Goal: Task Accomplishment & Management: Manage account settings

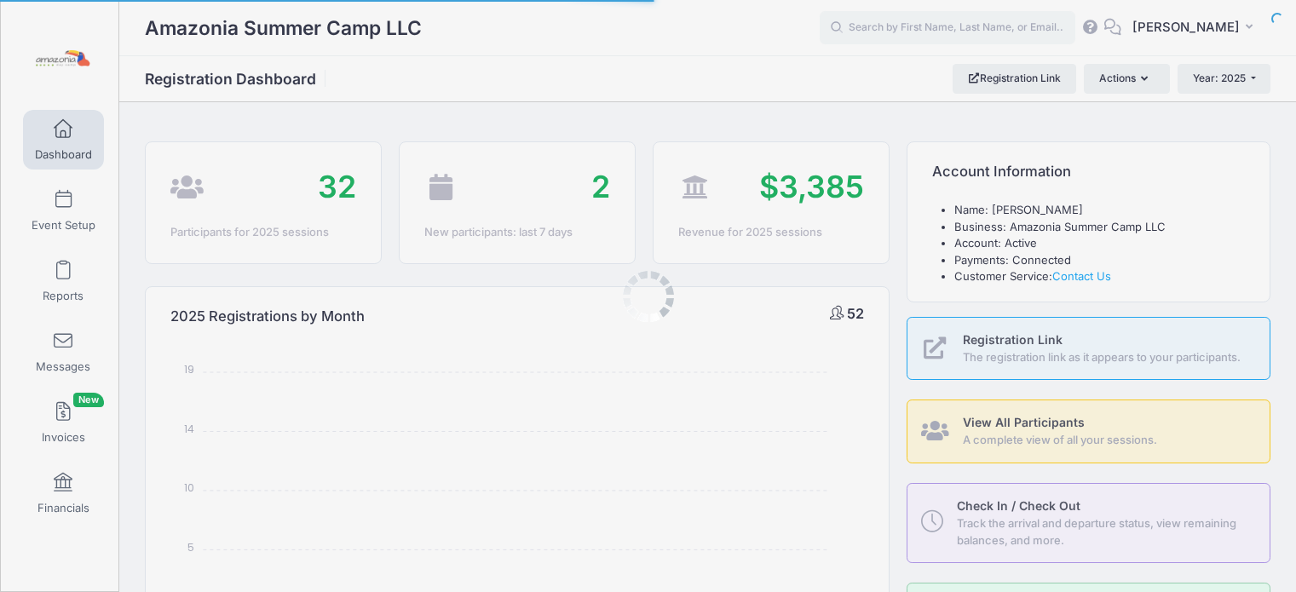
select select
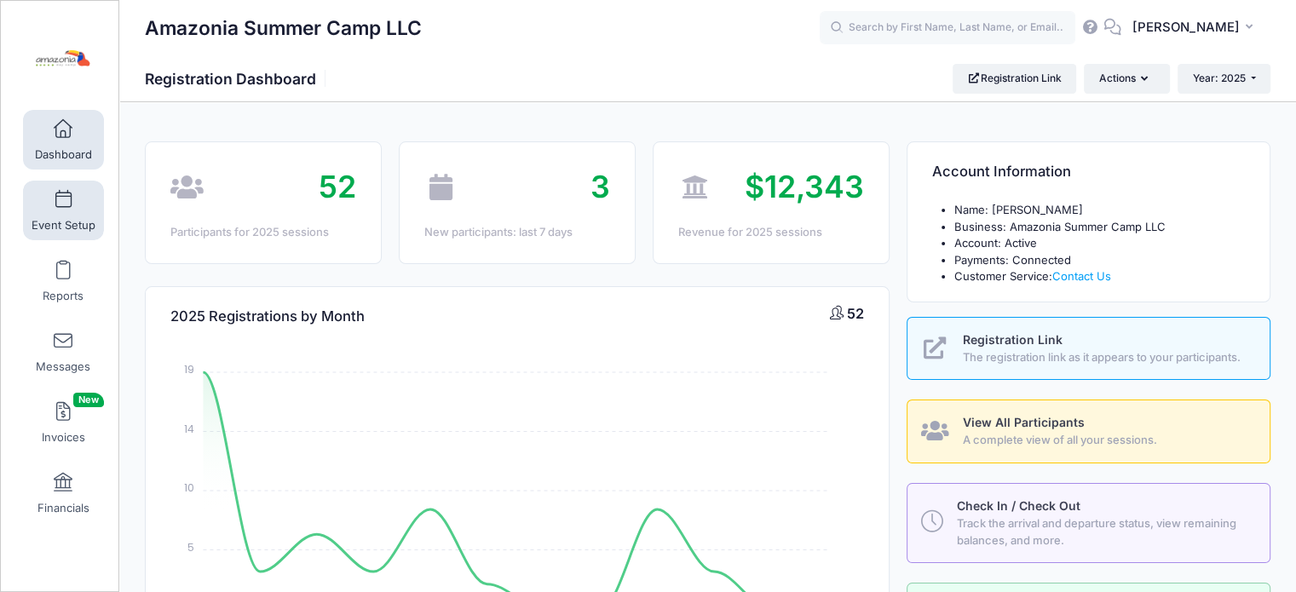
click at [63, 205] on span at bounding box center [63, 200] width 0 height 19
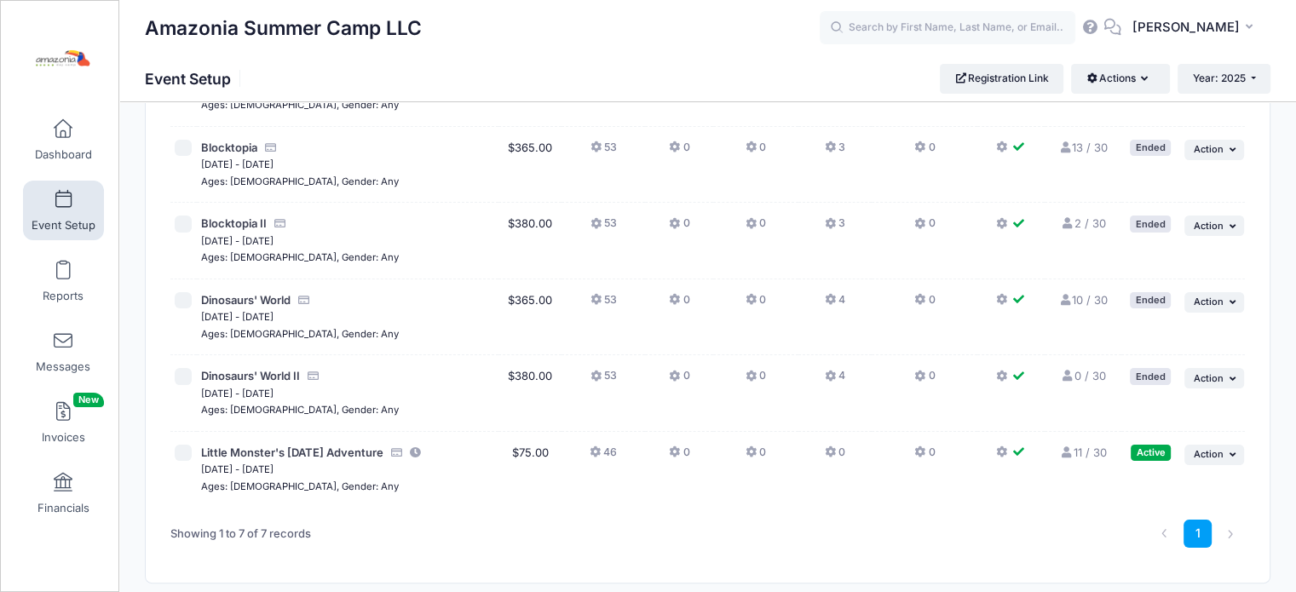
scroll to position [256, 0]
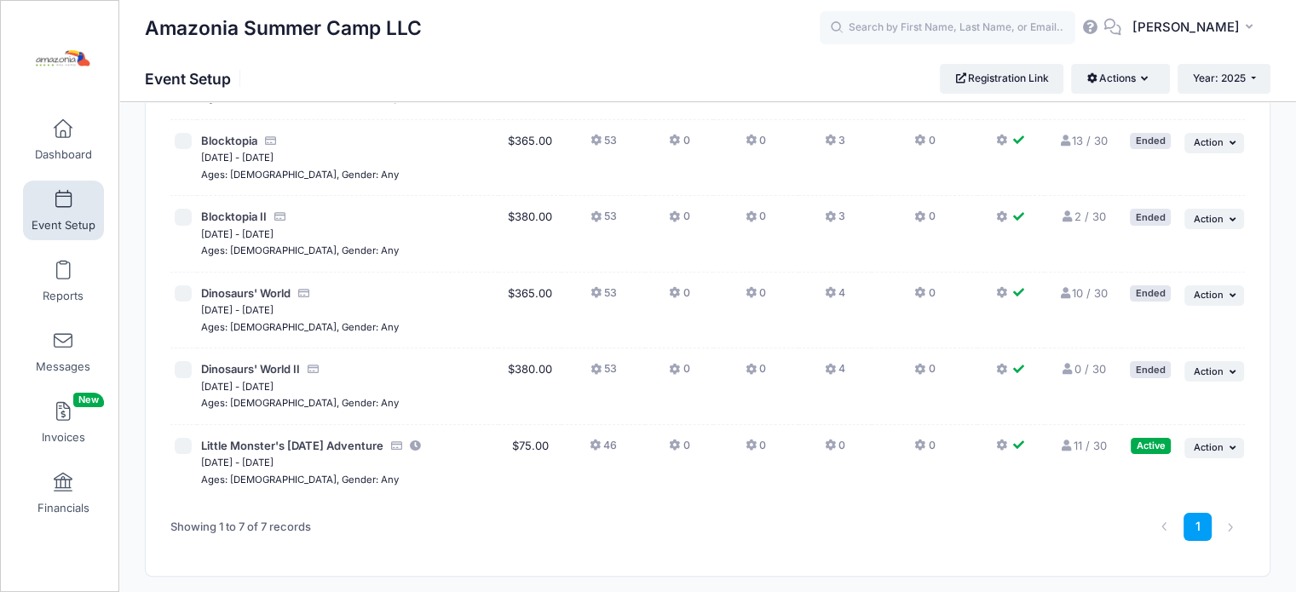
click at [1075, 443] on link "11 / 30 Full" at bounding box center [1082, 446] width 47 height 14
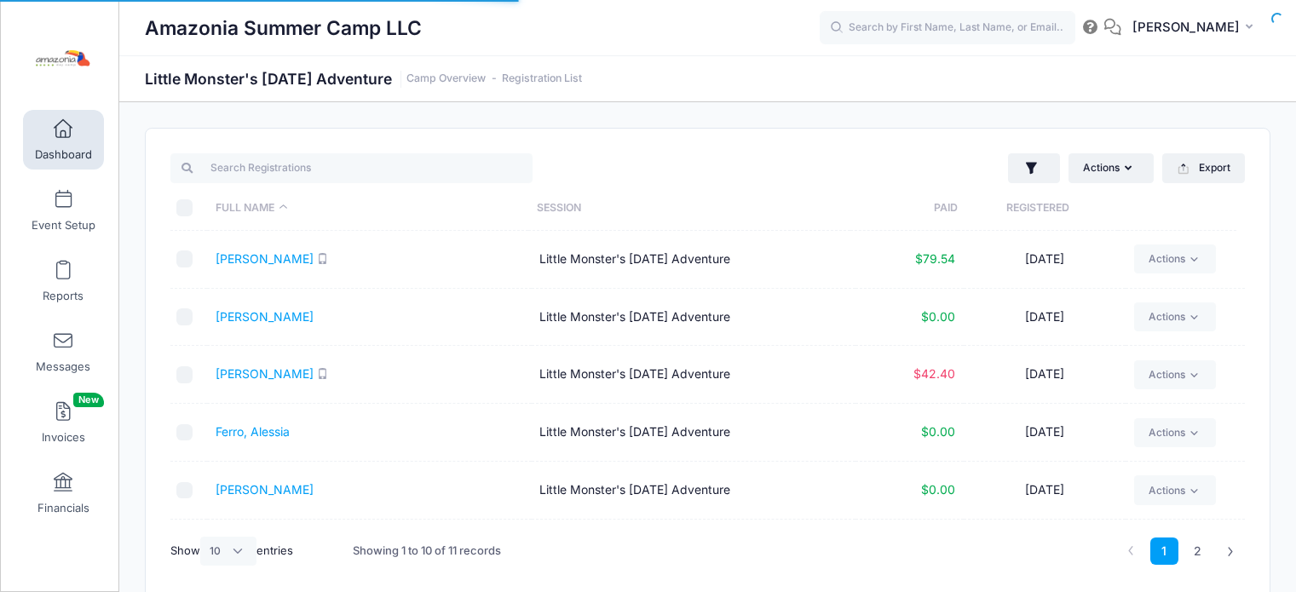
select select "10"
